Goal: Task Accomplishment & Management: Manage account settings

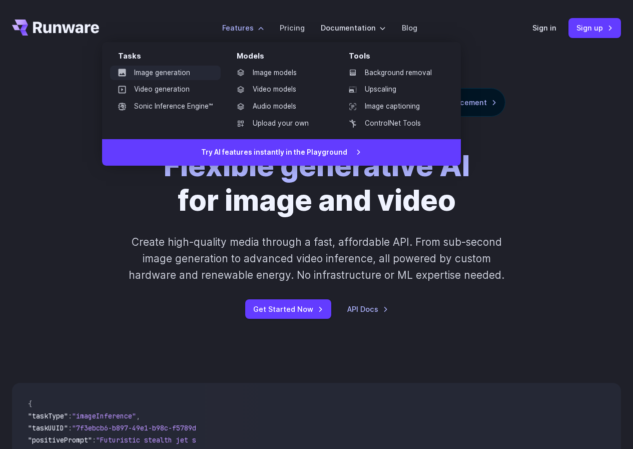
click at [167, 73] on link "Image generation" at bounding box center [165, 73] width 111 height 15
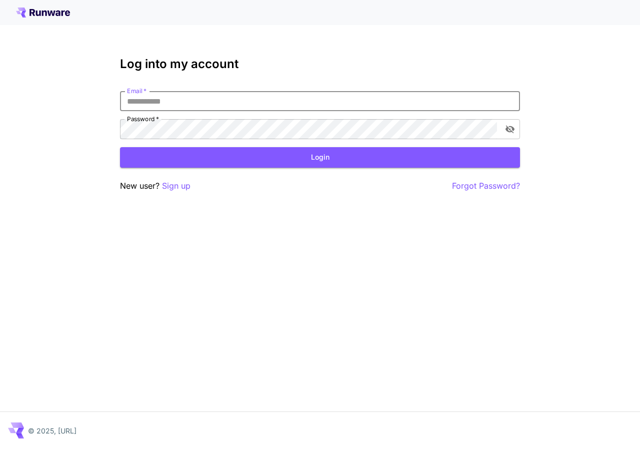
click at [197, 106] on input "Email   *" at bounding box center [320, 101] width 400 height 20
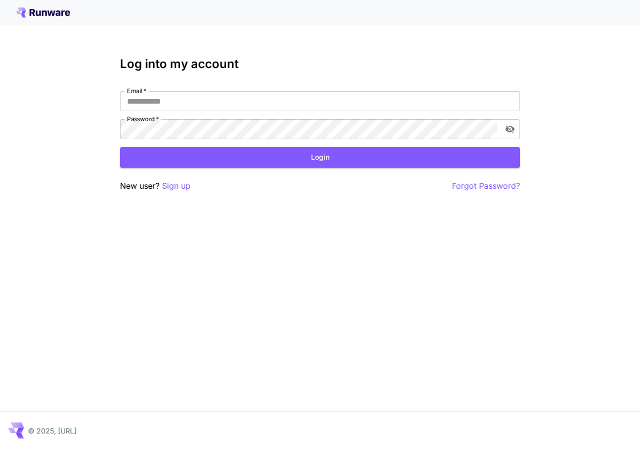
click at [204, 90] on div "Log into my account Email   * Email   * Password   * Password   * Login New use…" at bounding box center [320, 124] width 400 height 135
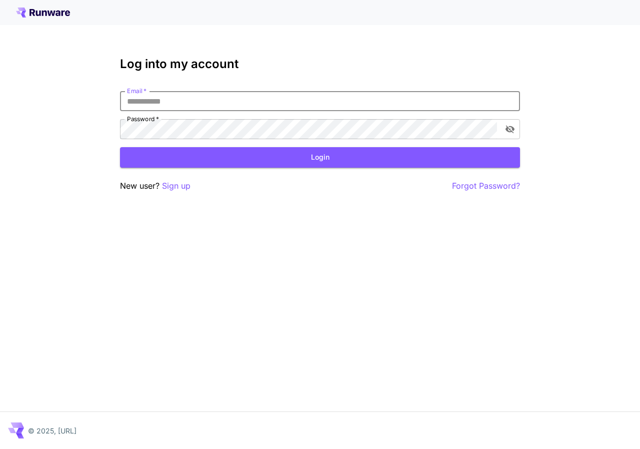
click at [195, 98] on input "Email   *" at bounding box center [320, 101] width 400 height 20
type input "**********"
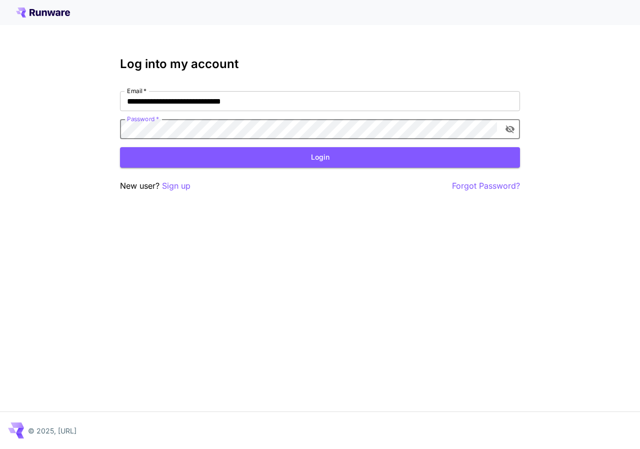
click at [516, 132] on button "toggle password visibility" at bounding box center [510, 129] width 18 height 18
click button "Login" at bounding box center [320, 157] width 400 height 21
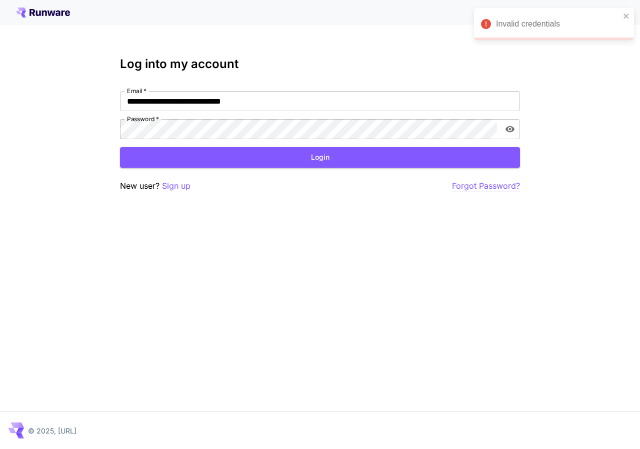
click at [466, 187] on p "Forgot Password?" at bounding box center [486, 186] width 68 height 13
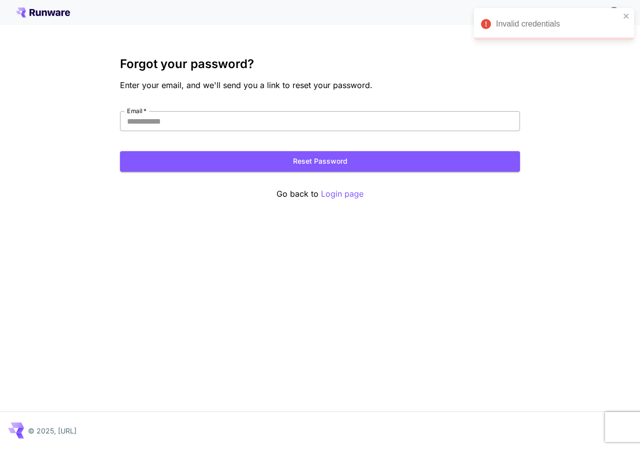
click at [216, 115] on input "Email   *" at bounding box center [320, 121] width 400 height 20
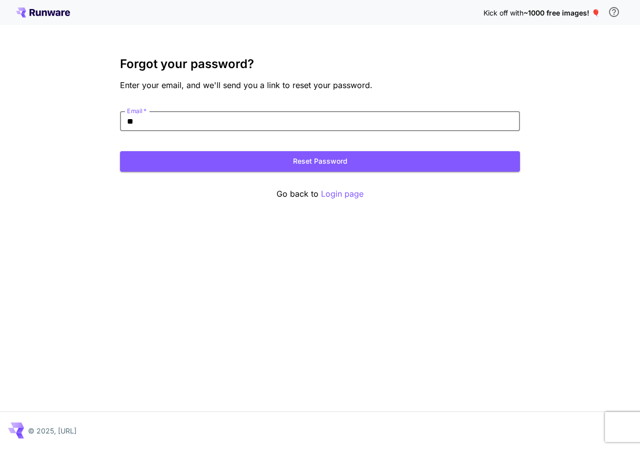
type input "*"
type input "**********"
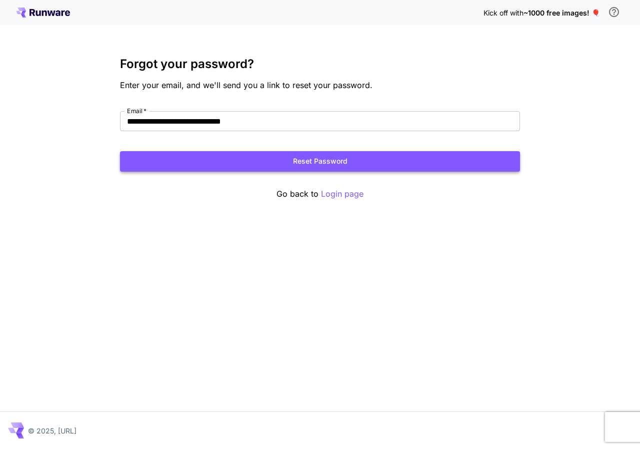
click at [310, 165] on button "Reset Password" at bounding box center [320, 161] width 400 height 21
drag, startPoint x: 188, startPoint y: 113, endPoint x: 182, endPoint y: 115, distance: 6.3
click at [188, 113] on input "**********" at bounding box center [320, 121] width 400 height 20
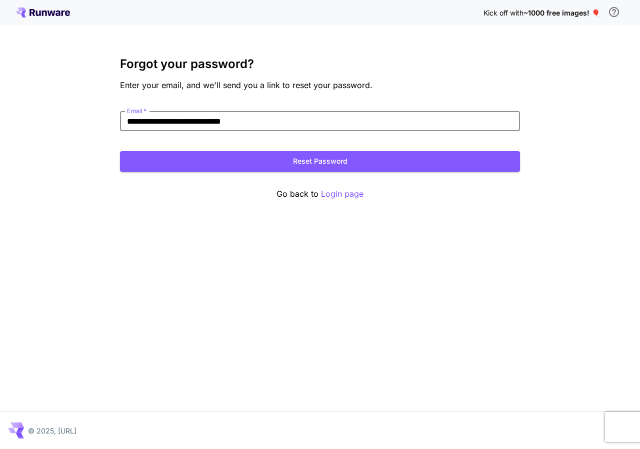
click at [46, 15] on icon at bounding box center [44, 14] width 5 height 6
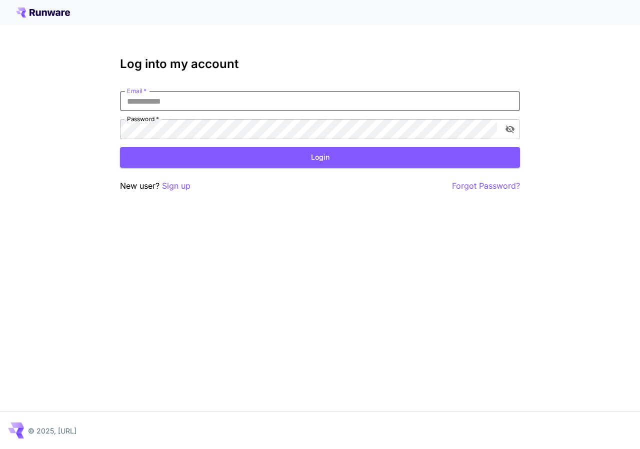
click at [163, 106] on input "Email   *" at bounding box center [320, 101] width 400 height 20
type input "**********"
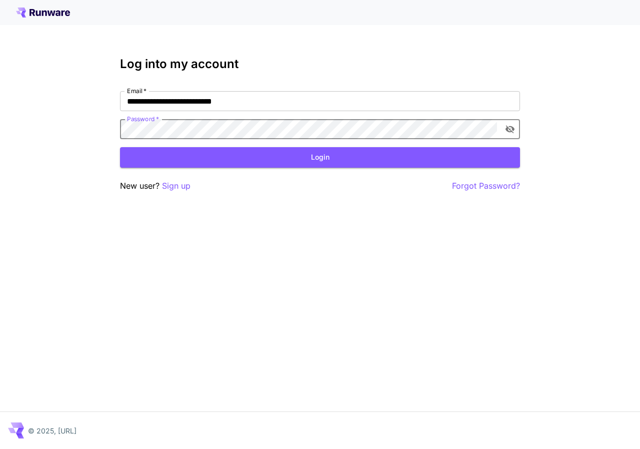
click at [508, 130] on icon "toggle password visibility" at bounding box center [510, 130] width 9 height 8
click at [210, 150] on button "Login" at bounding box center [320, 157] width 400 height 21
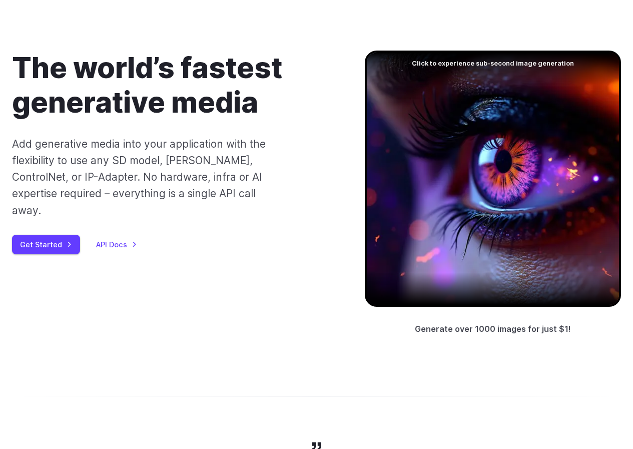
scroll to position [50, 0]
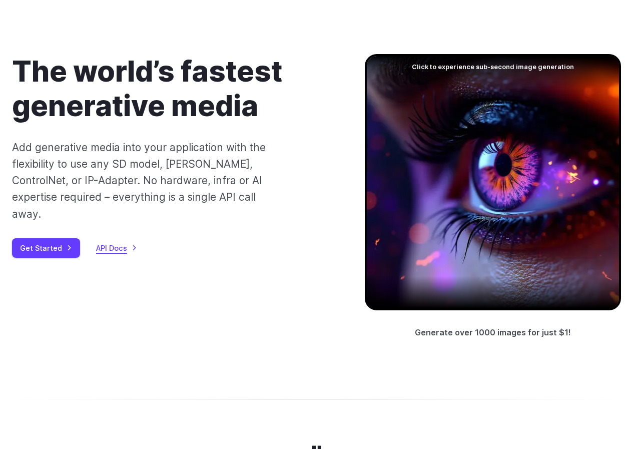
click at [117, 242] on link "API Docs" at bounding box center [116, 248] width 41 height 12
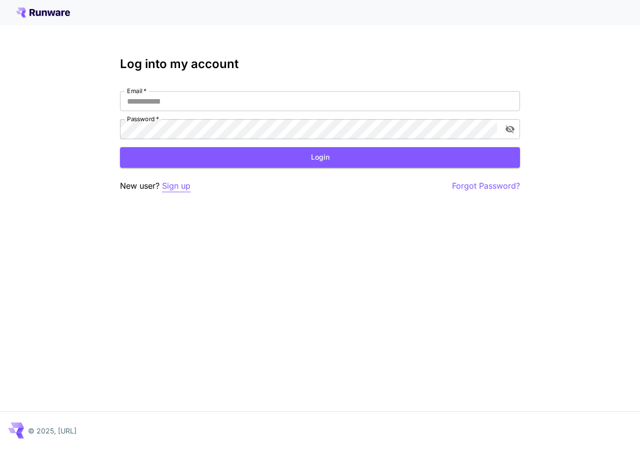
click at [182, 187] on p "Sign up" at bounding box center [176, 186] width 29 height 13
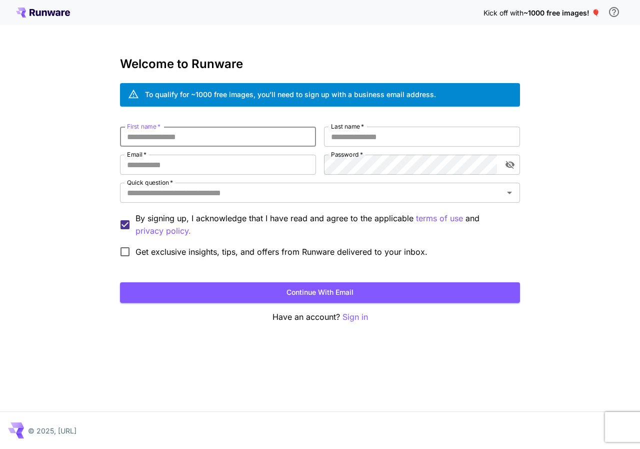
click at [228, 131] on input "First name   *" at bounding box center [218, 137] width 196 height 20
type input "*******"
type input "*********"
type input "**********"
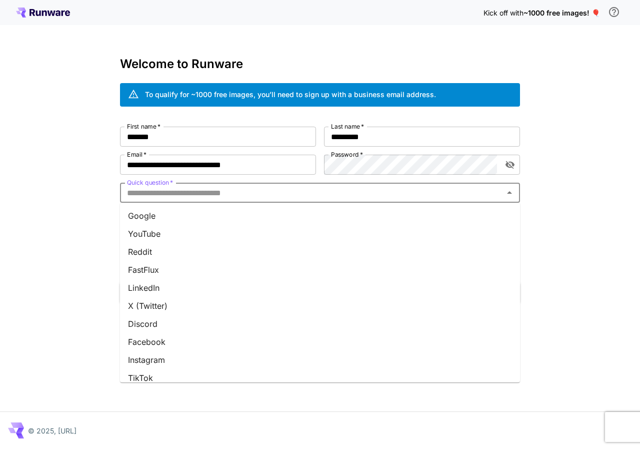
click at [200, 191] on input "Quick question   *" at bounding box center [312, 193] width 378 height 14
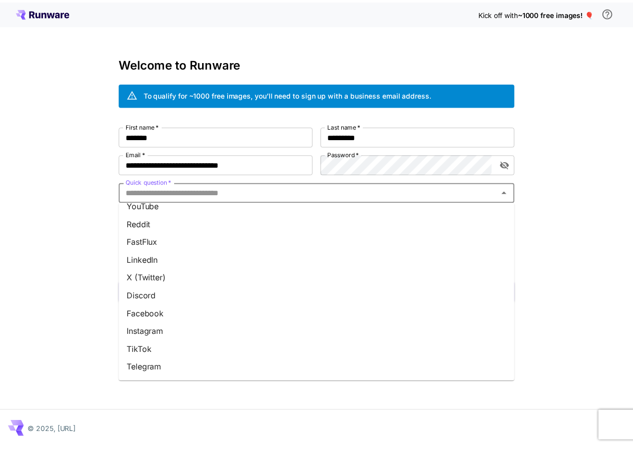
scroll to position [99, 0]
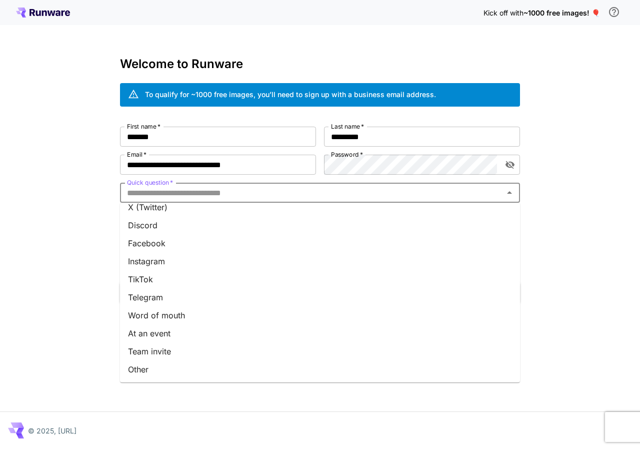
click at [162, 368] on li "Other" at bounding box center [320, 369] width 400 height 18
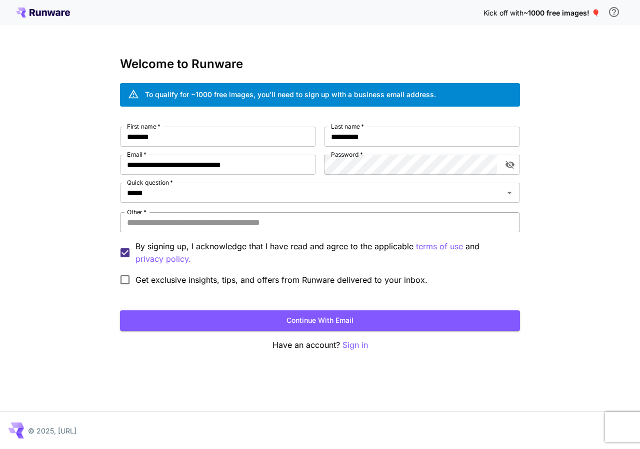
click at [178, 224] on input "Other   *" at bounding box center [320, 222] width 400 height 20
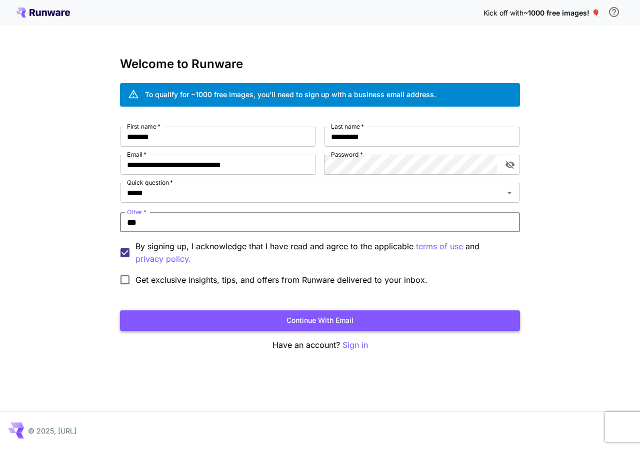
type input "***"
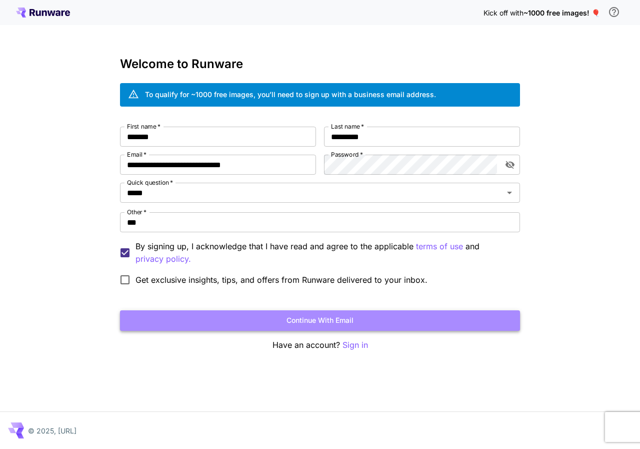
click at [193, 319] on button "Continue with email" at bounding box center [320, 320] width 400 height 21
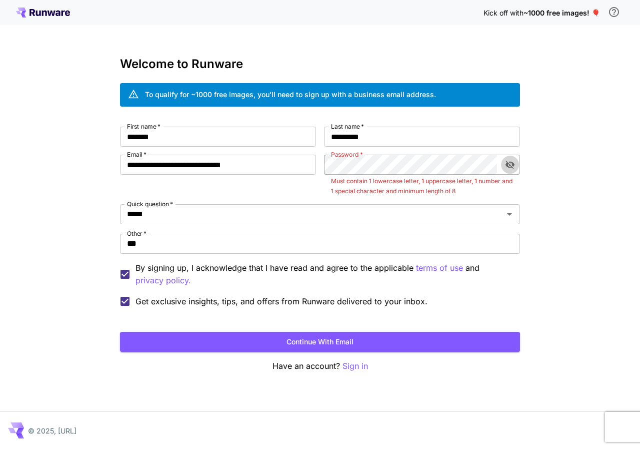
click at [512, 159] on button "toggle password visibility" at bounding box center [510, 165] width 18 height 18
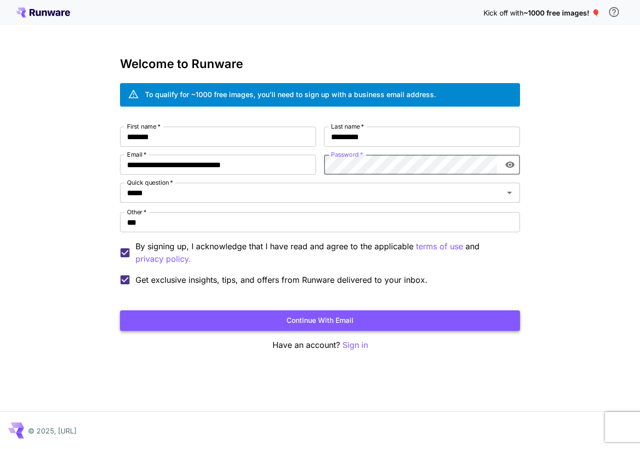
click at [334, 322] on button "Continue with email" at bounding box center [320, 320] width 400 height 21
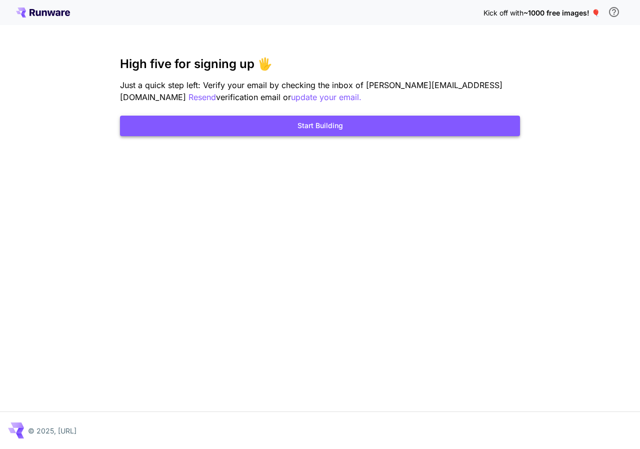
click at [339, 121] on button "Start Building" at bounding box center [320, 126] width 400 height 21
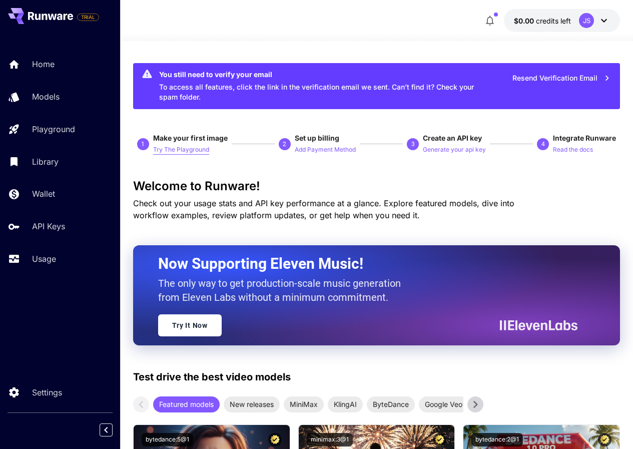
click at [175, 153] on p "Try The Playground" at bounding box center [181, 150] width 56 height 10
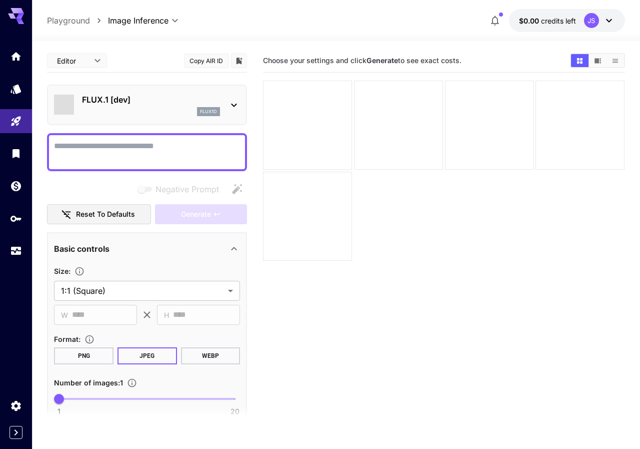
type input "**********"
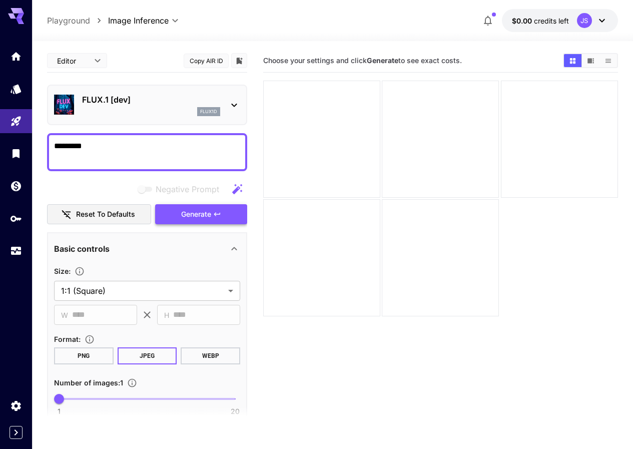
click at [233, 213] on button "Generate" at bounding box center [201, 214] width 92 height 21
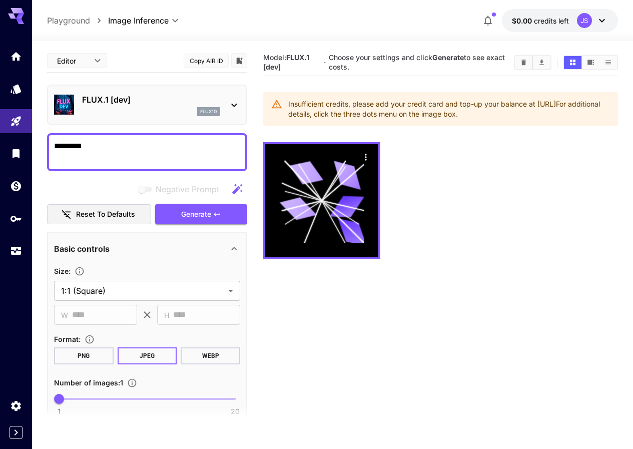
click at [208, 357] on button "WEBP" at bounding box center [211, 355] width 60 height 17
click at [79, 355] on button "PNG" at bounding box center [84, 355] width 60 height 17
click at [207, 217] on span "Generate" at bounding box center [196, 214] width 30 height 13
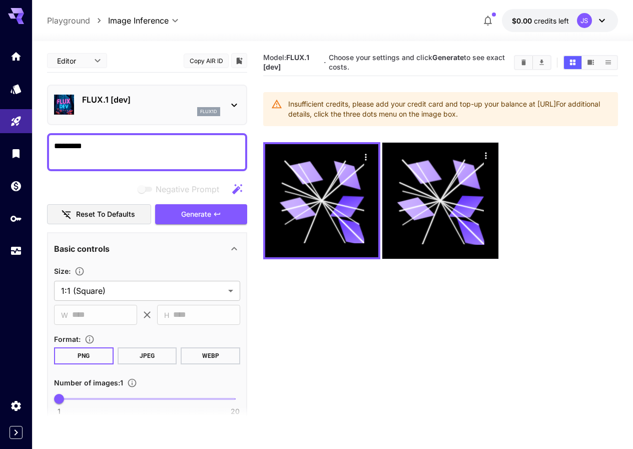
drag, startPoint x: 94, startPoint y: 148, endPoint x: 45, endPoint y: 148, distance: 49.5
click at [45, 148] on section "**********" at bounding box center [332, 284] width 601 height 487
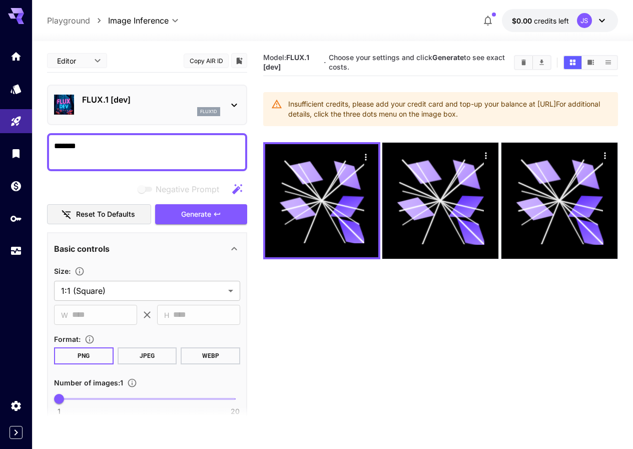
type textarea "*******"
click at [311, 274] on section "Model: FLUX.1 [dev] · Choose your settings and click Generate to see exact cost…" at bounding box center [440, 273] width 355 height 449
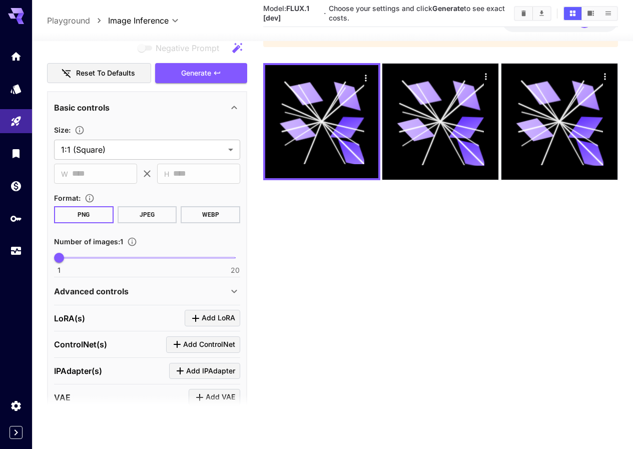
scroll to position [30, 0]
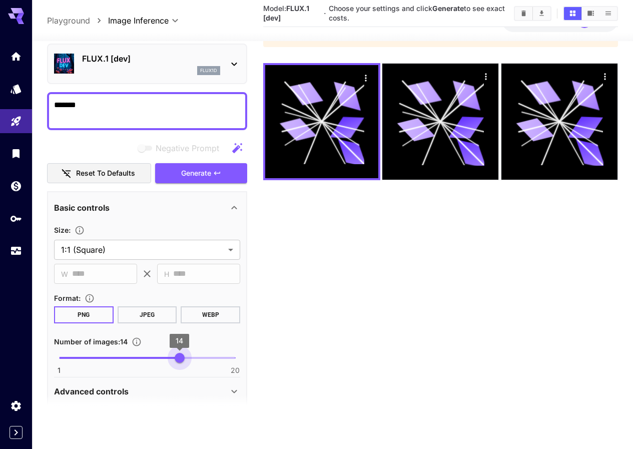
type input "**"
drag, startPoint x: 62, startPoint y: 356, endPoint x: 258, endPoint y: 361, distance: 195.6
click at [257, 361] on main "**********" at bounding box center [332, 198] width 571 height 457
click at [198, 180] on button "Generate" at bounding box center [201, 173] width 92 height 21
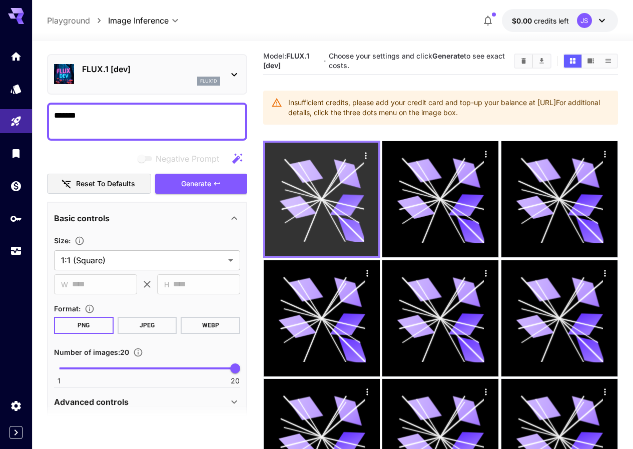
scroll to position [256, 0]
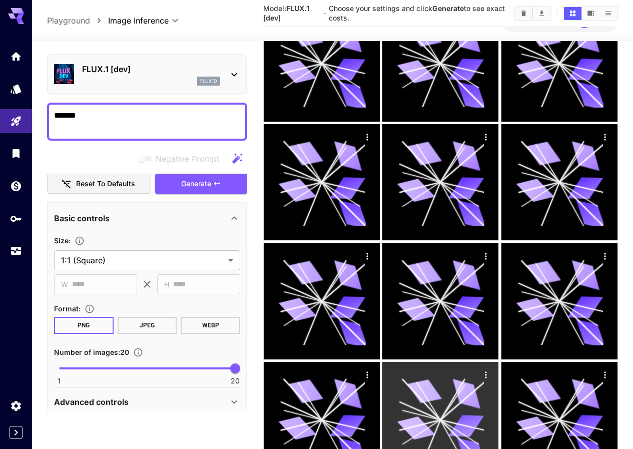
click at [397, 376] on icon at bounding box center [440, 419] width 87 height 87
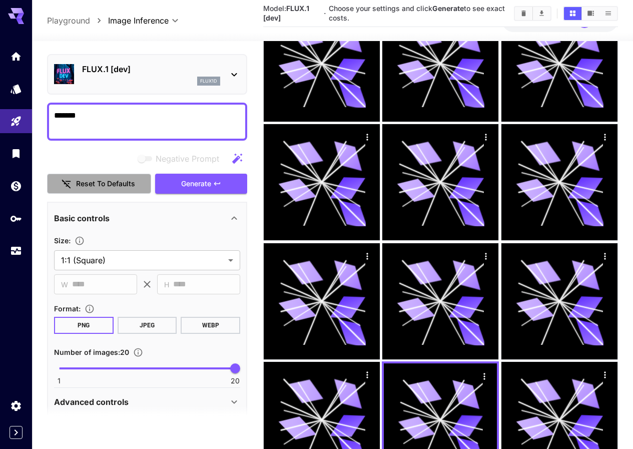
click at [97, 176] on button "Reset to defaults" at bounding box center [99, 184] width 104 height 21
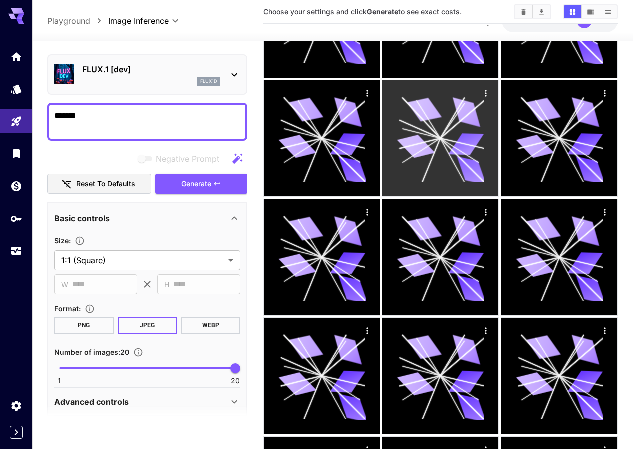
scroll to position [0, 0]
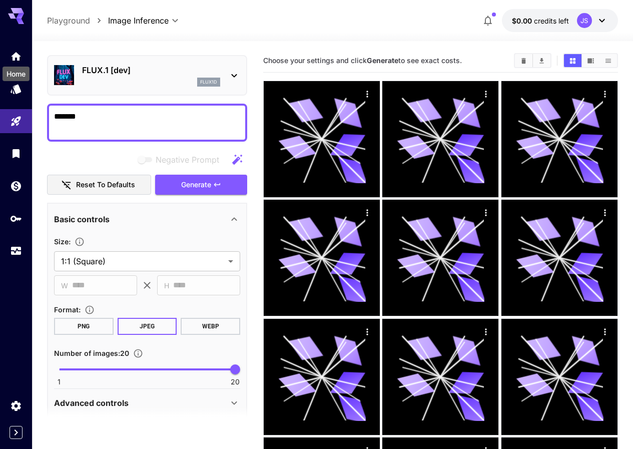
click at [14, 59] on icon "Home" at bounding box center [16, 57] width 12 height 12
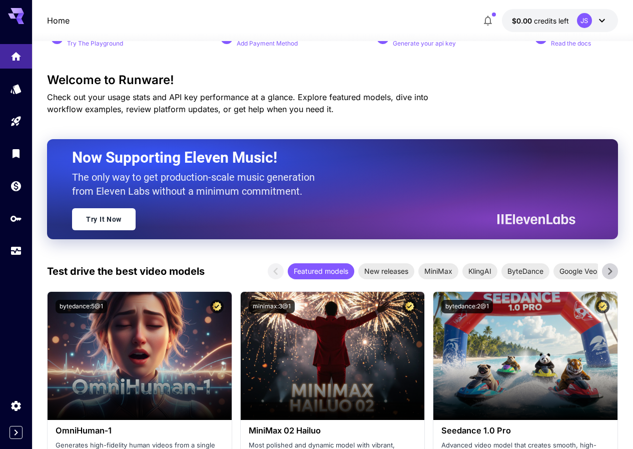
scroll to position [100, 0]
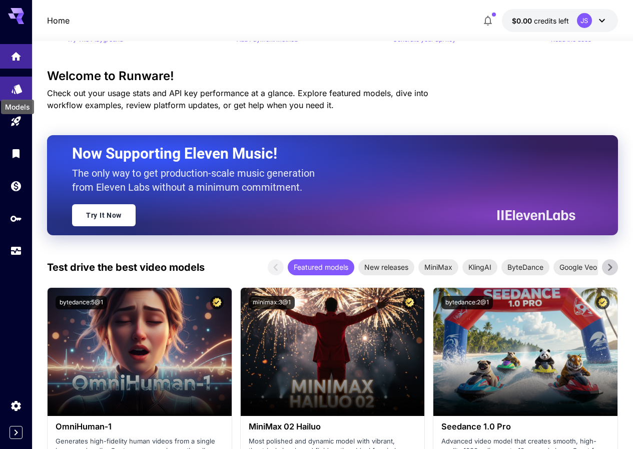
click at [17, 87] on icon "Models" at bounding box center [17, 86] width 11 height 10
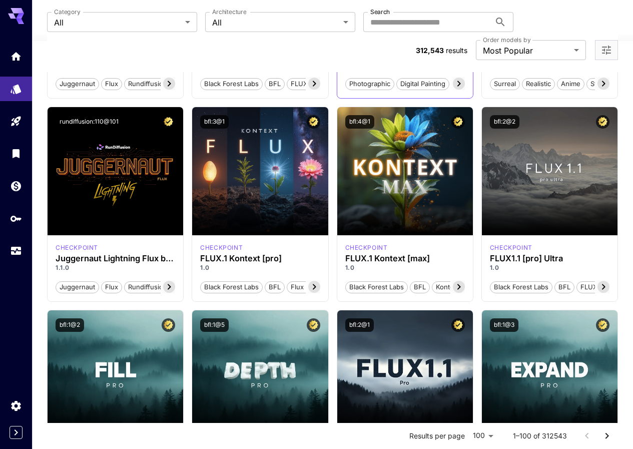
scroll to position [300, 0]
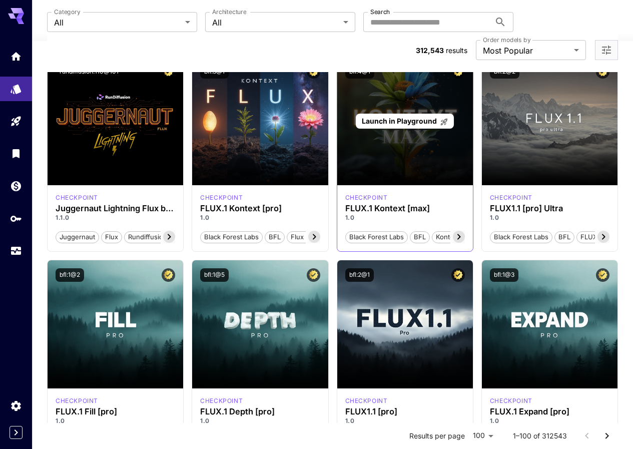
click at [399, 117] on span "Launch in Playground" at bounding box center [399, 121] width 75 height 9
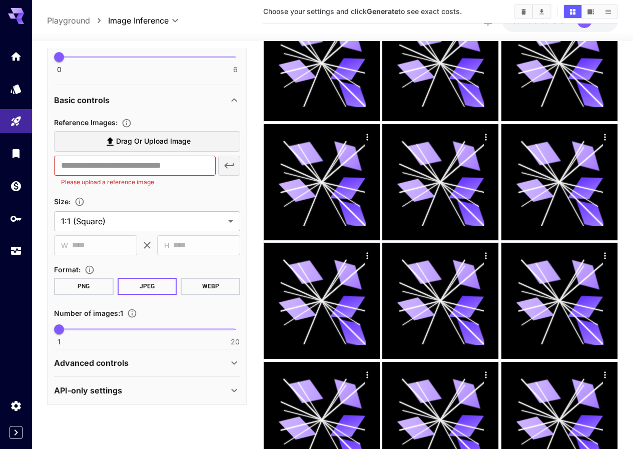
scroll to position [301, 0]
click at [12, 21] on icon at bounding box center [16, 16] width 16 height 16
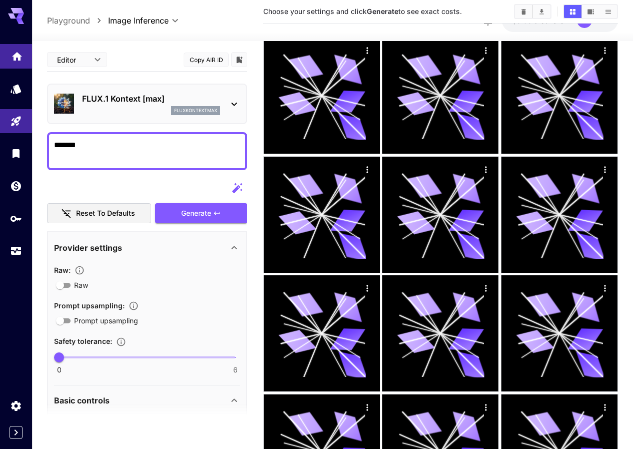
scroll to position [145, 0]
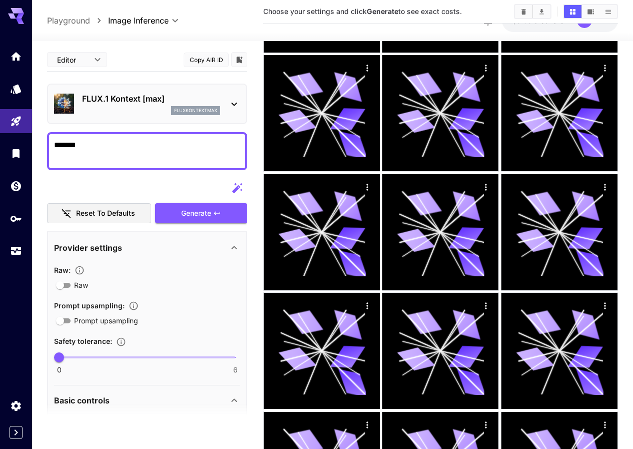
click at [77, 20] on p "Playground" at bounding box center [68, 21] width 43 height 12
click at [14, 159] on link at bounding box center [16, 153] width 32 height 25
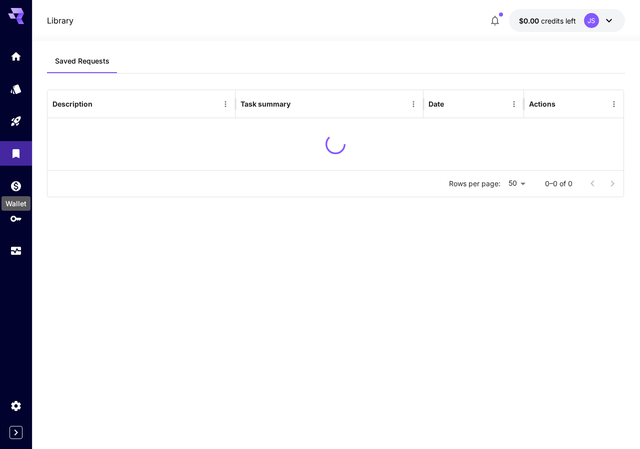
click at [11, 195] on div "Wallet" at bounding box center [16, 200] width 31 height 23
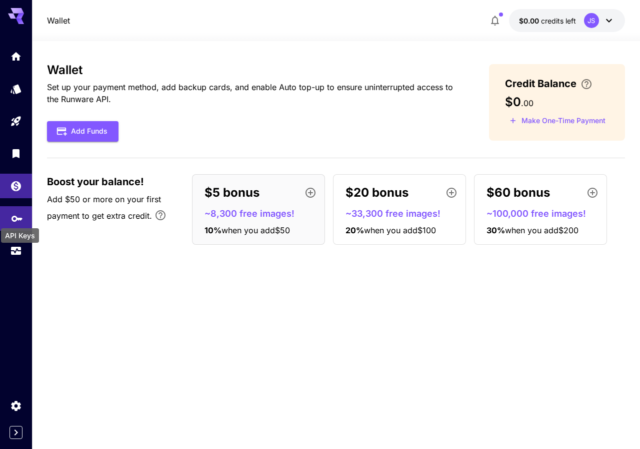
click at [13, 220] on icon "API Keys" at bounding box center [17, 215] width 12 height 12
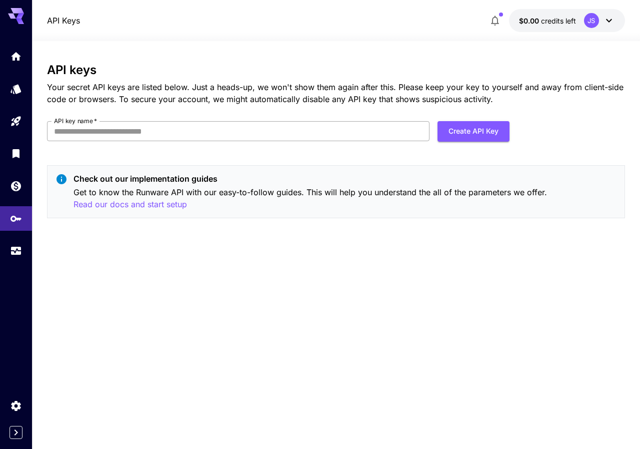
click at [150, 135] on input "API key name   *" at bounding box center [238, 131] width 382 height 20
type input "**********"
click at [470, 135] on button "Create API Key" at bounding box center [474, 131] width 72 height 21
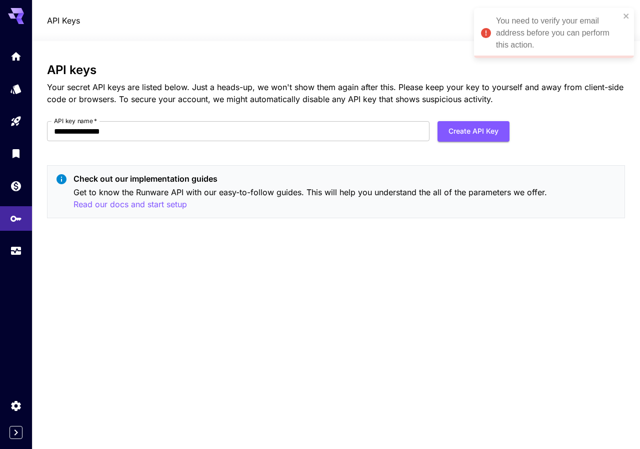
click at [623, 17] on div "You need to verify your email address before you can perform this action." at bounding box center [550, 33] width 145 height 42
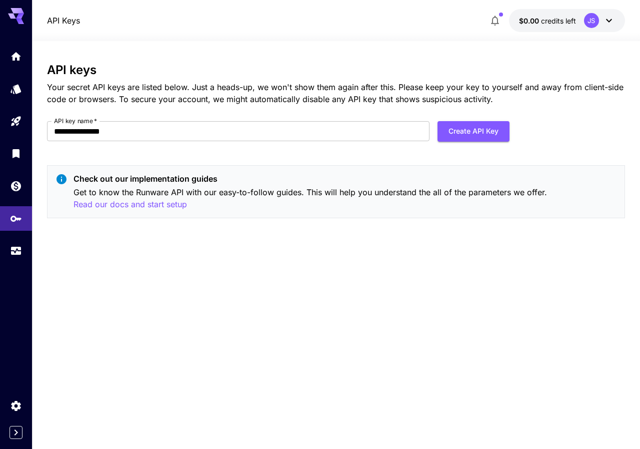
drag, startPoint x: 16, startPoint y: 57, endPoint x: 600, endPoint y: 9, distance: 585.9
click at [16, 57] on icon "Home" at bounding box center [16, 54] width 12 height 12
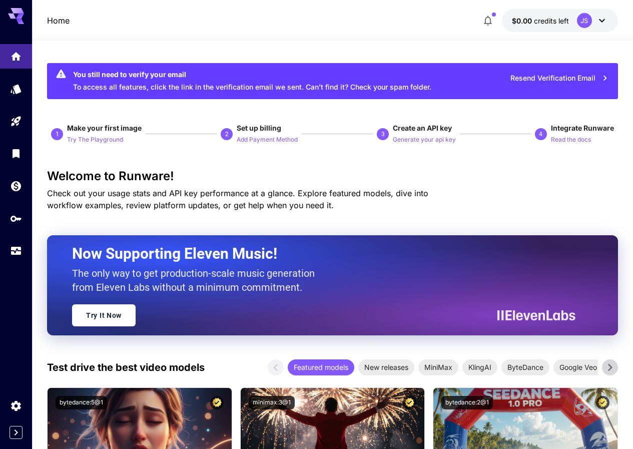
click at [550, 79] on button "Resend Verification Email" at bounding box center [559, 78] width 109 height 21
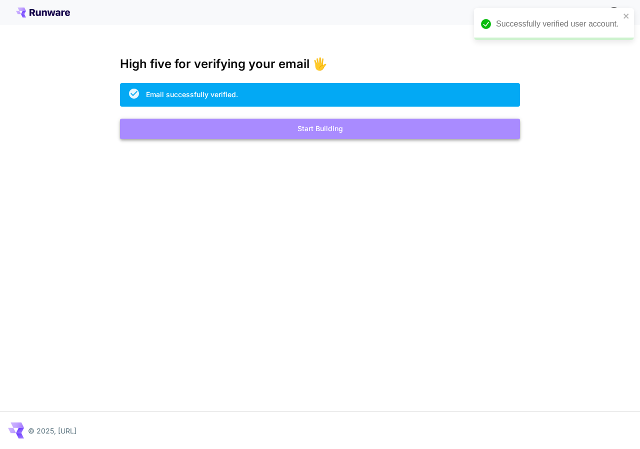
click at [296, 131] on button "Start Building" at bounding box center [320, 129] width 400 height 21
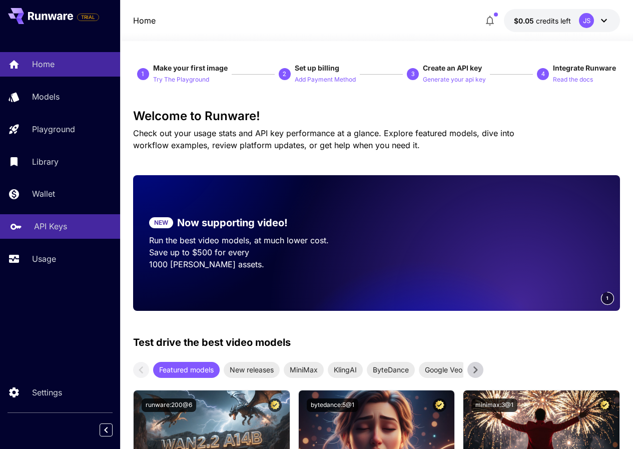
click at [56, 236] on link "API Keys" at bounding box center [60, 226] width 120 height 25
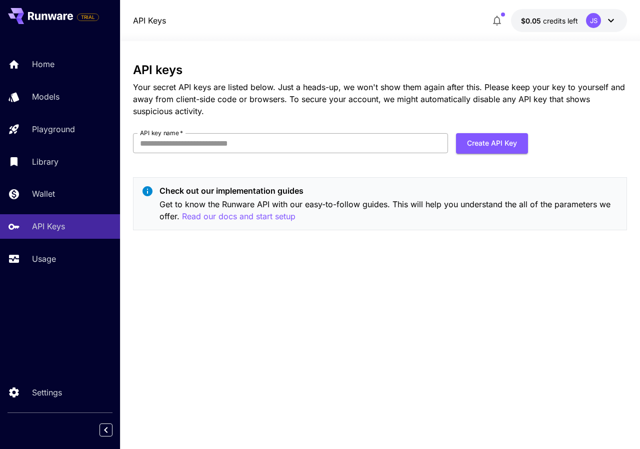
click at [190, 133] on div "API keys Your secret API keys are listed below. Just a heads-up, we won't show …" at bounding box center [380, 150] width 494 height 175
click at [187, 150] on input "API key name   *" at bounding box center [290, 143] width 315 height 20
type input "**********"
click button "Create API Key" at bounding box center [492, 143] width 72 height 21
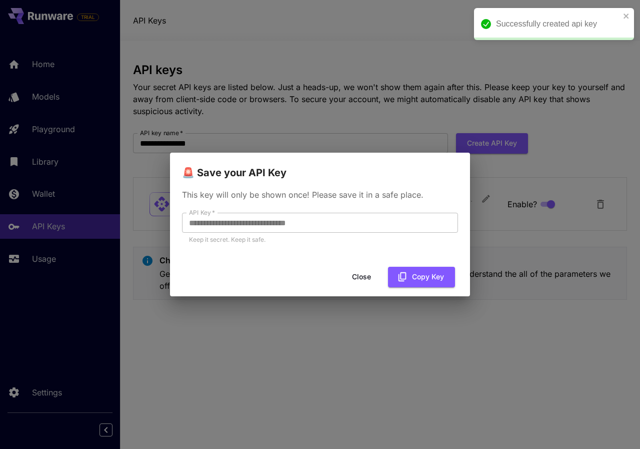
click at [179, 224] on div "**********" at bounding box center [320, 222] width 300 height 82
click at [431, 276] on button "Copy Key" at bounding box center [421, 277] width 67 height 21
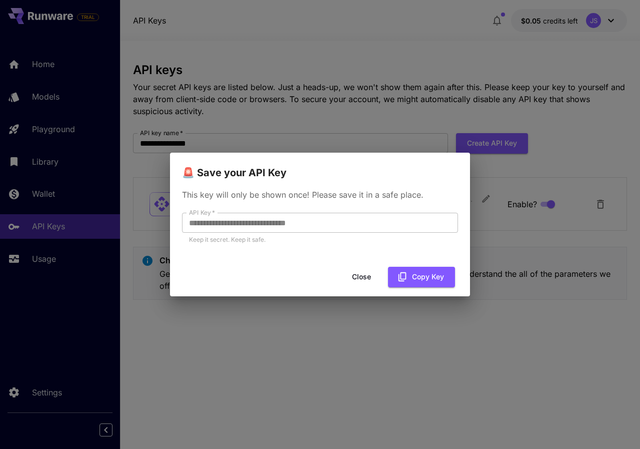
click at [362, 268] on button "Close" at bounding box center [361, 277] width 45 height 21
